Goal: Information Seeking & Learning: Find contact information

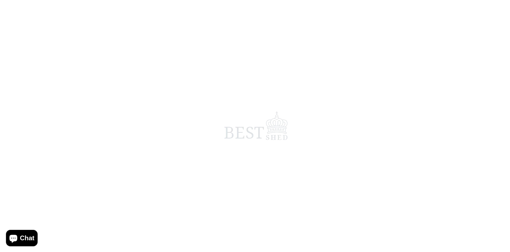
click at [408, 75] on span at bounding box center [255, 126] width 510 height 252
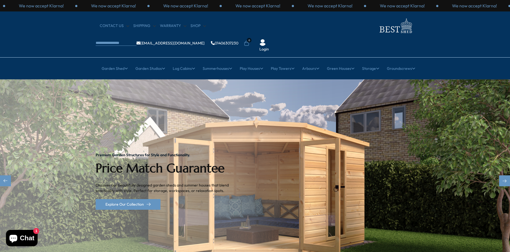
click at [370, 93] on img "1 / 2" at bounding box center [255, 180] width 510 height 203
click at [385, 146] on img "1 / 2" at bounding box center [255, 180] width 510 height 203
click at [116, 24] on link "CONTACT US" at bounding box center [114, 25] width 29 height 5
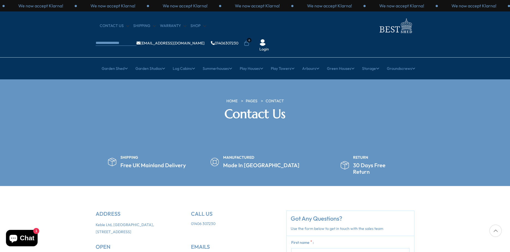
click at [461, 108] on section "HOME PAGES Contact Contact Us" at bounding box center [255, 111] width 510 height 65
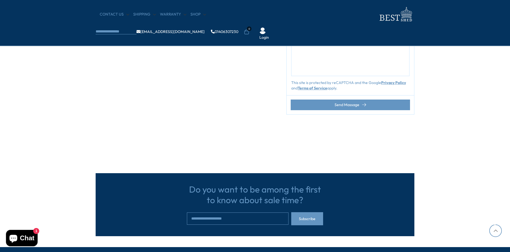
scroll to position [369, 0]
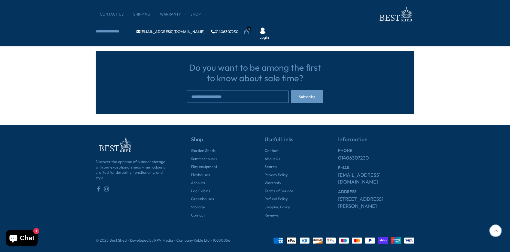
click at [468, 96] on section "Do you want to be among the first to know about sale time? Subscribe" at bounding box center [255, 73] width 510 height 82
